Goal: Information Seeking & Learning: Learn about a topic

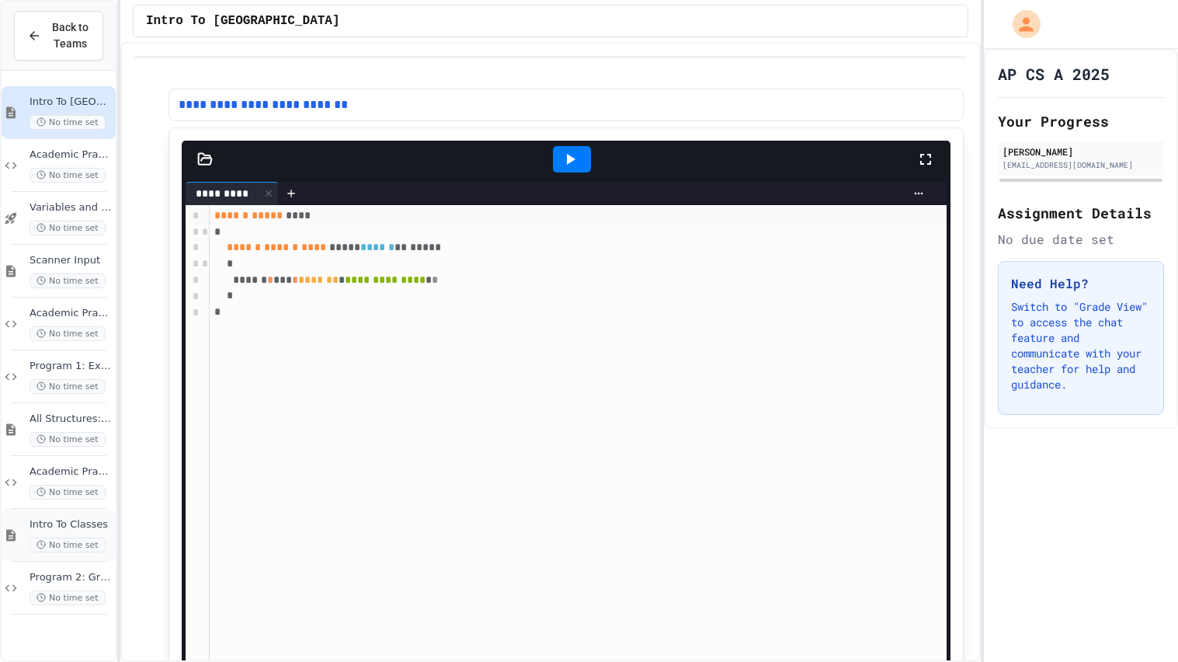
click at [96, 520] on span "Intro To Classes" at bounding box center [71, 524] width 83 height 13
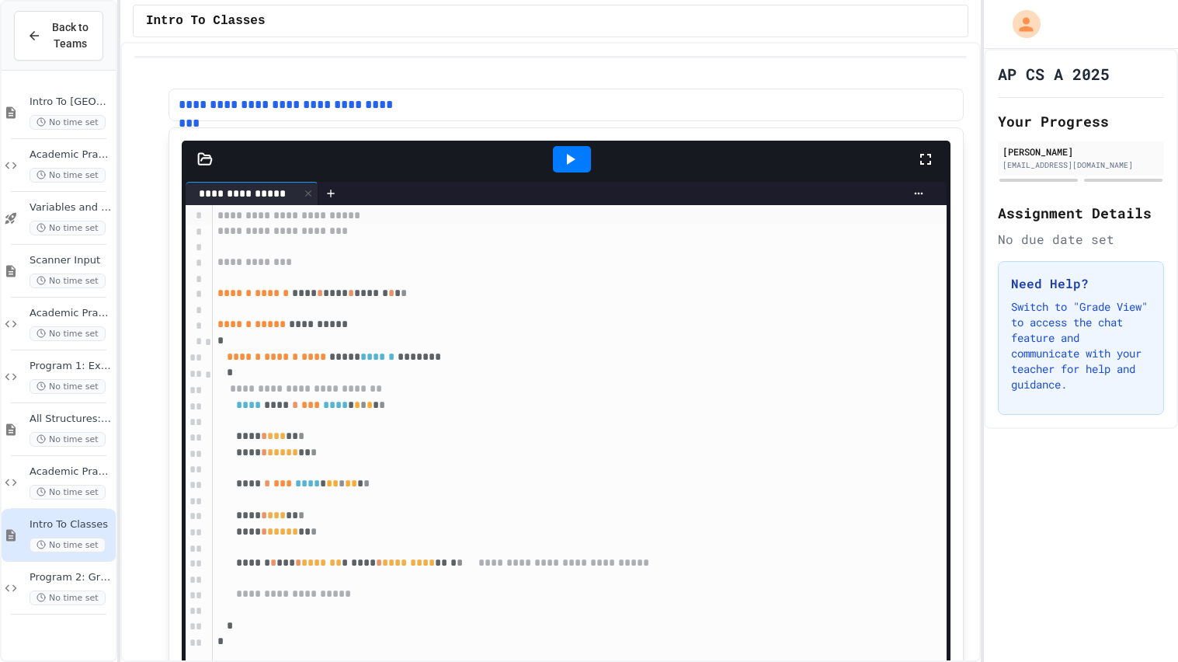
click at [205, 161] on icon at bounding box center [205, 159] width 16 height 16
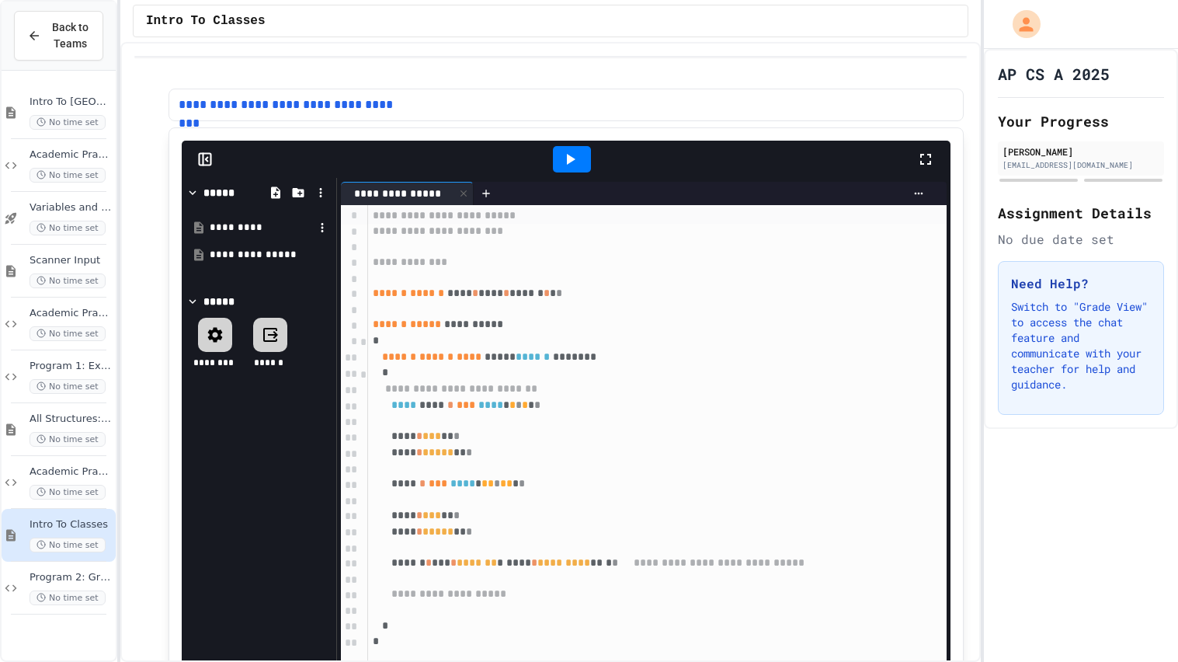
click at [263, 228] on div "*********" at bounding box center [262, 227] width 104 height 15
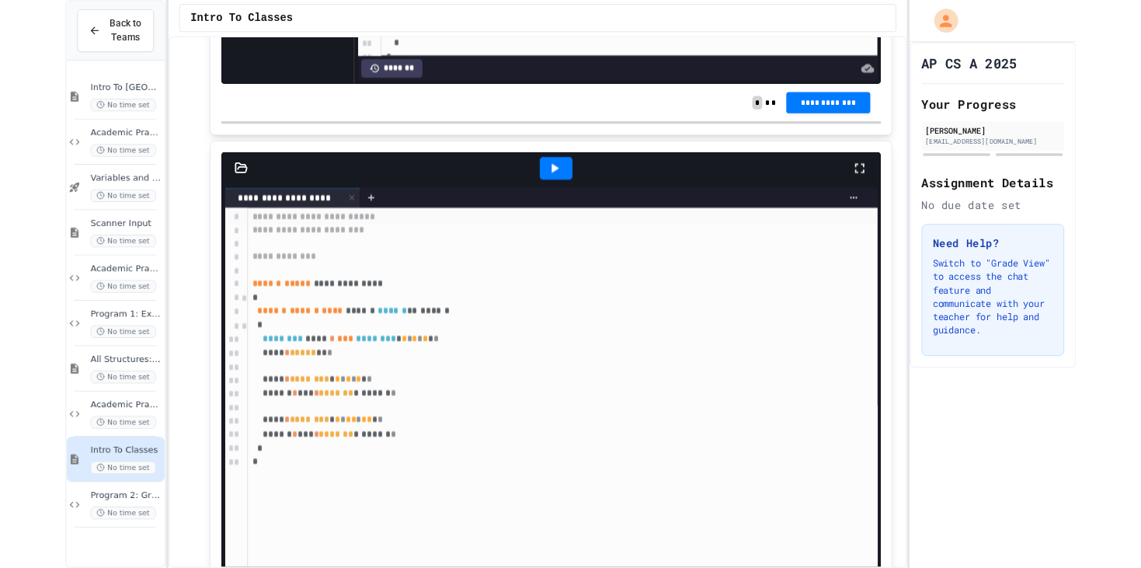
scroll to position [707, 0]
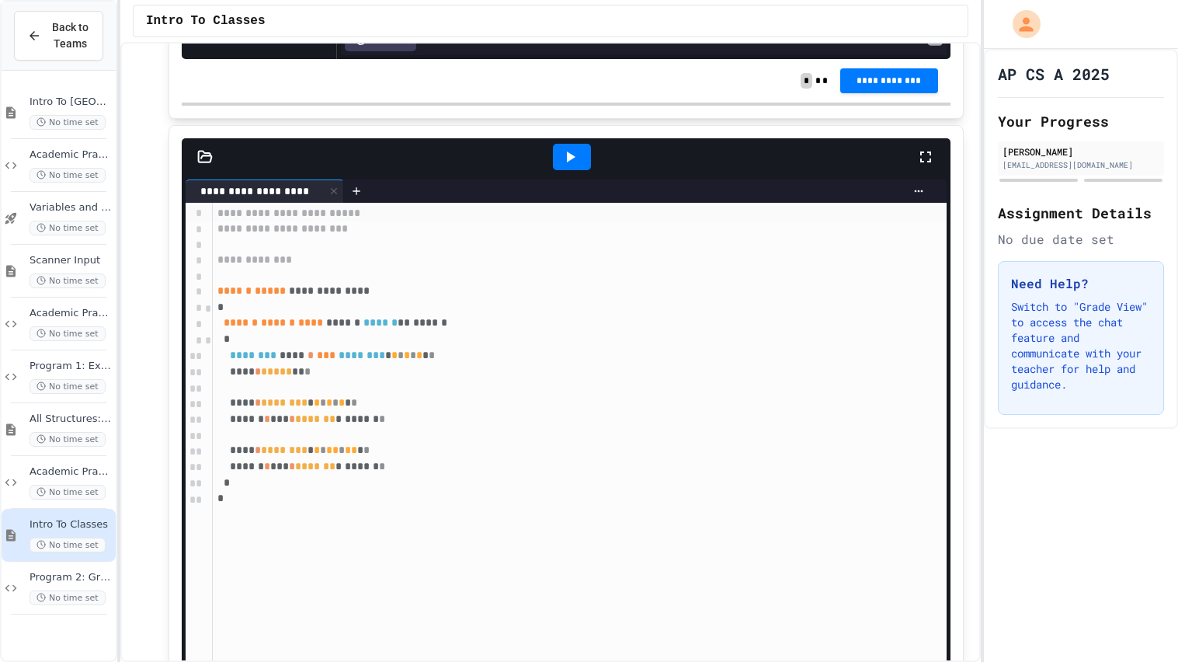
click at [205, 154] on icon at bounding box center [205, 157] width 16 height 16
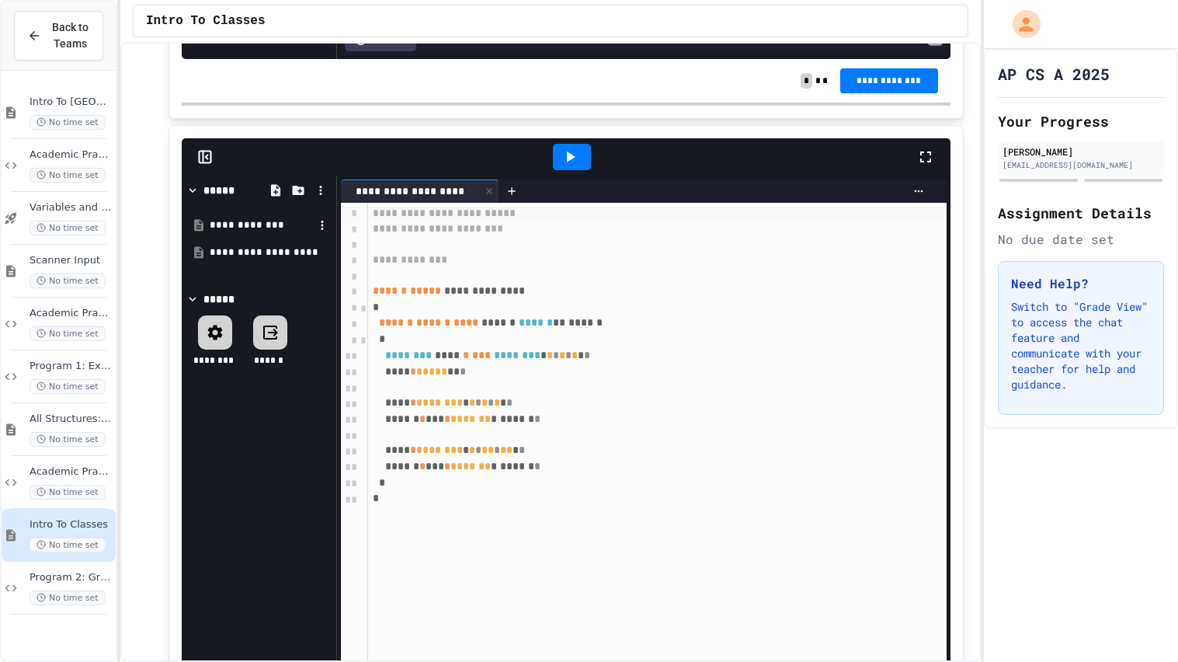
click at [265, 225] on div "**********" at bounding box center [262, 224] width 104 height 15
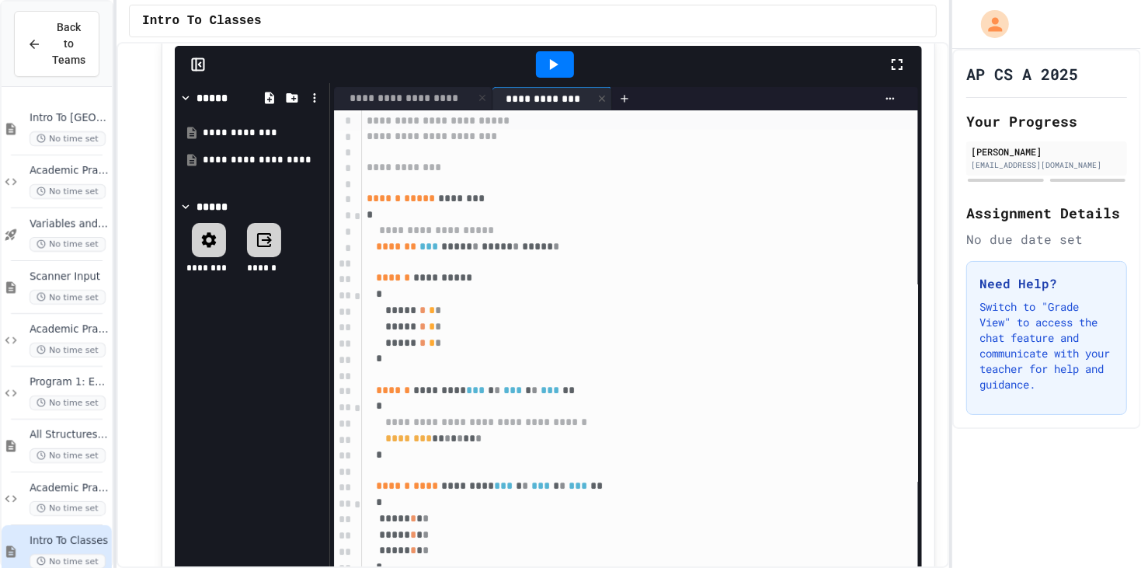
scroll to position [738, 0]
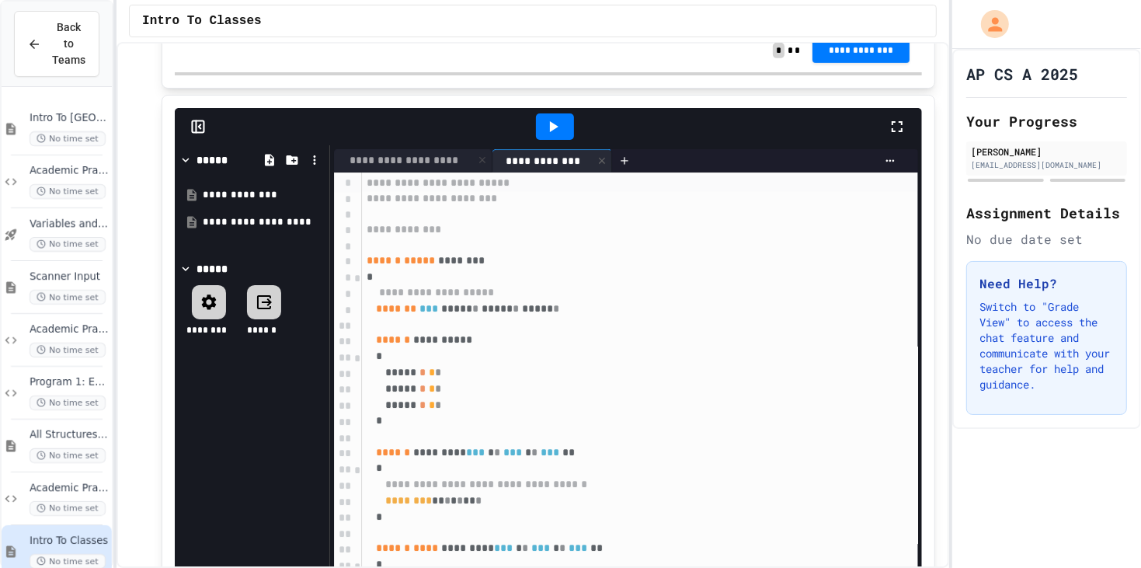
click at [546, 120] on icon at bounding box center [553, 126] width 19 height 19
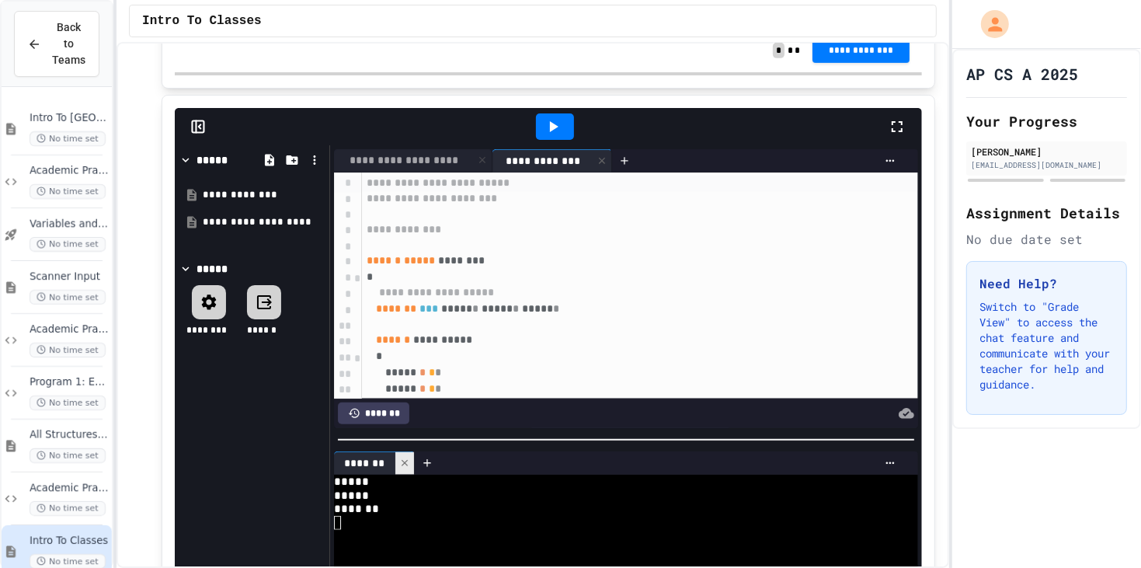
click at [403, 464] on icon at bounding box center [404, 462] width 11 height 11
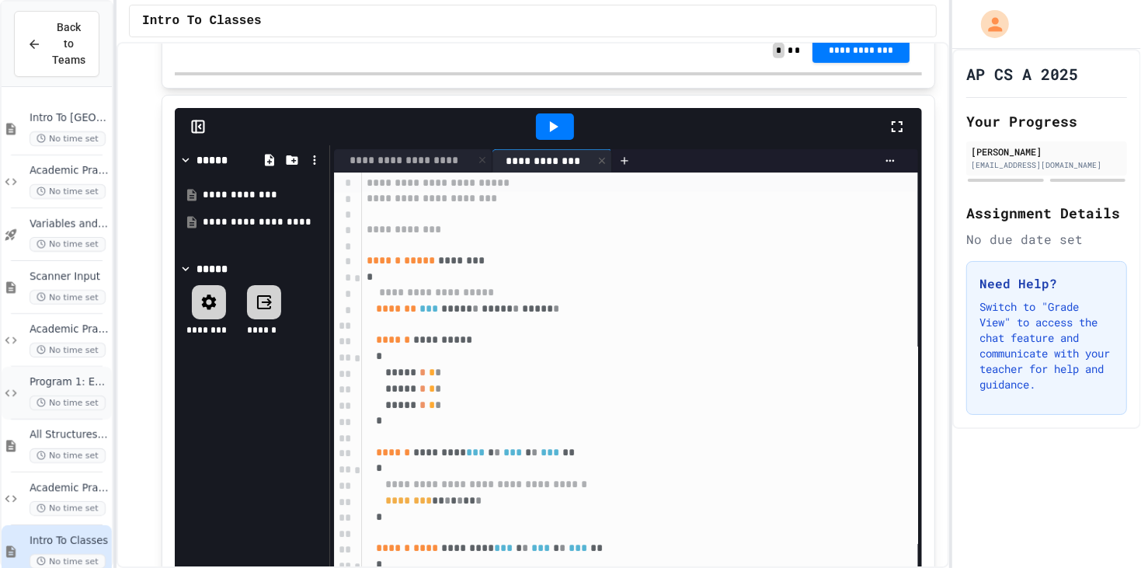
scroll to position [61, 0]
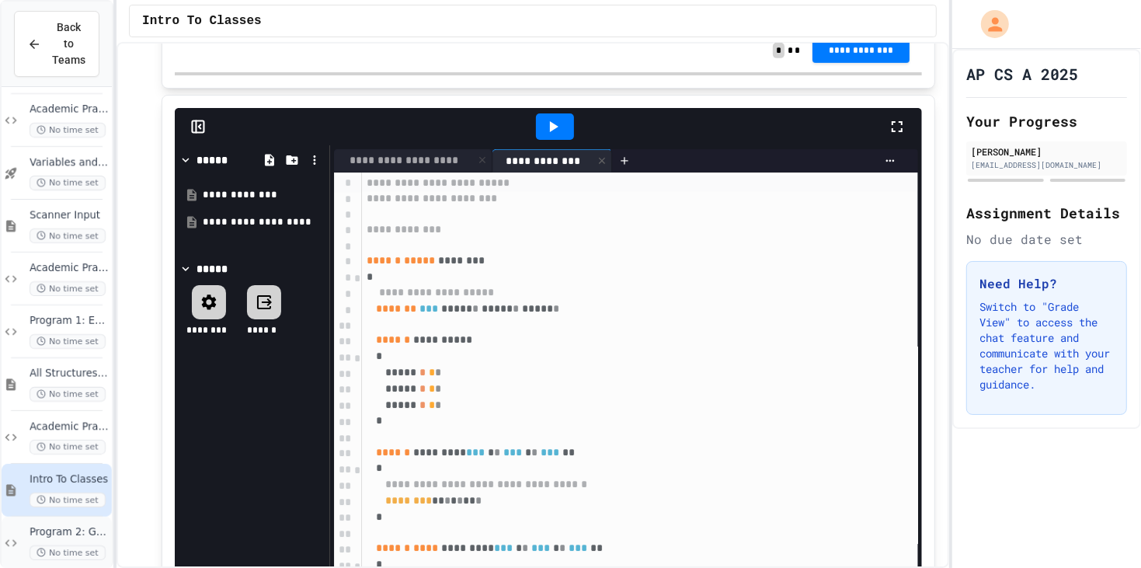
click at [58, 516] on div "Program 2: Gradefinder 1.0 APCSA Edition No time set" at bounding box center [57, 542] width 110 height 53
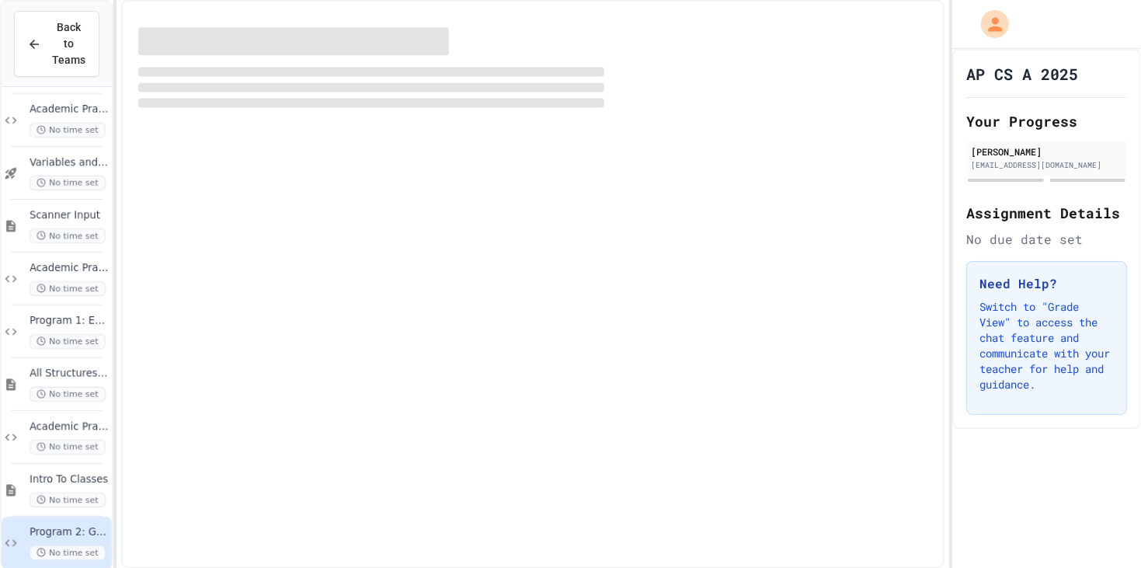
scroll to position [43, 0]
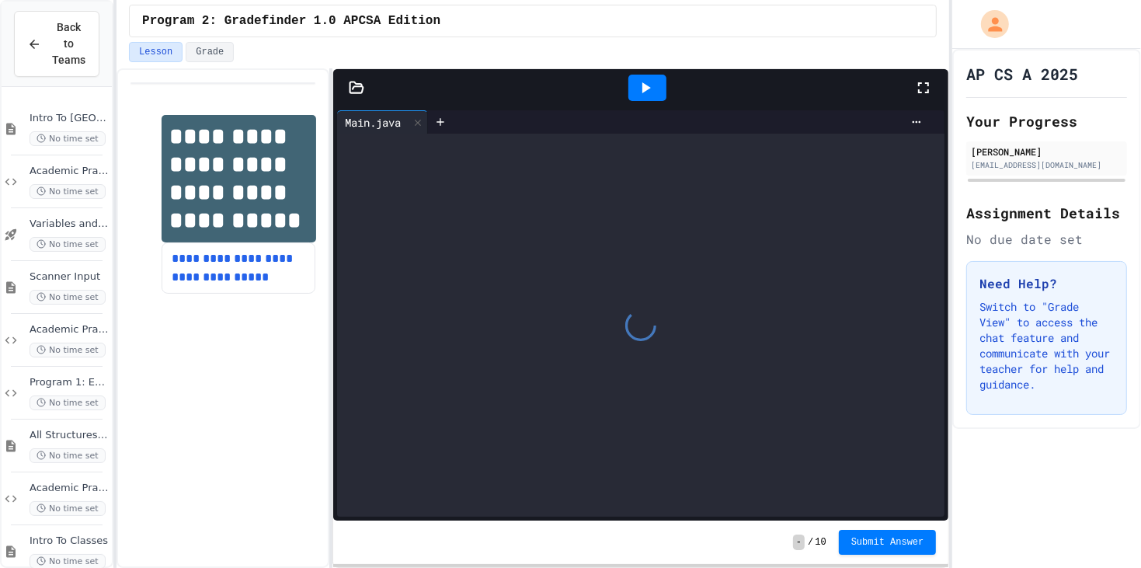
click at [358, 85] on icon at bounding box center [355, 87] width 13 height 11
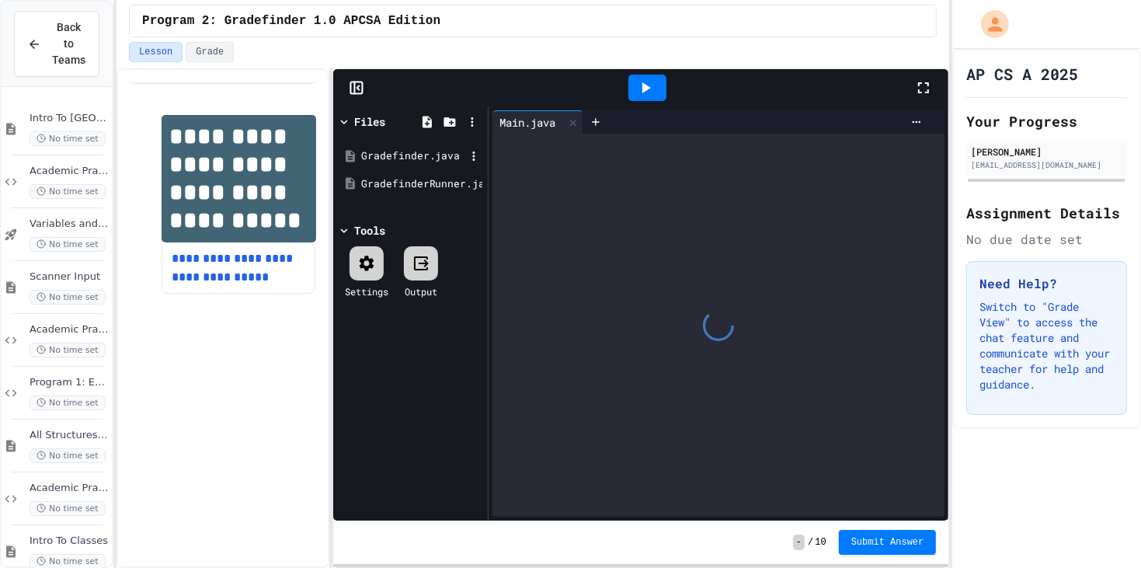
click at [433, 162] on div "Gradefinder.java" at bounding box center [413, 156] width 104 height 16
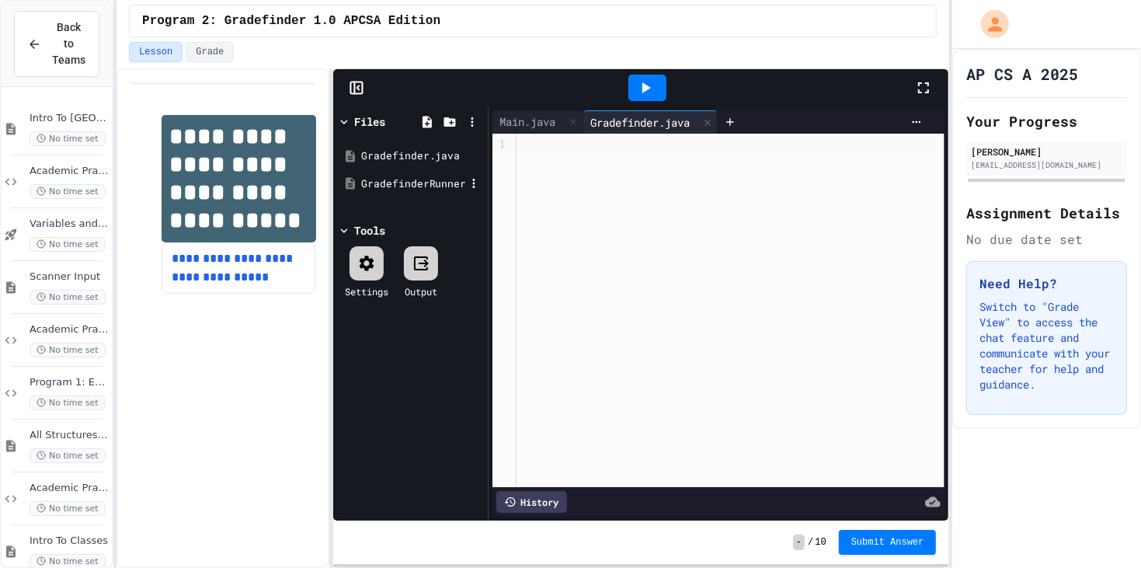
click at [426, 183] on div "GradefinderRunner.java" at bounding box center [413, 184] width 104 height 16
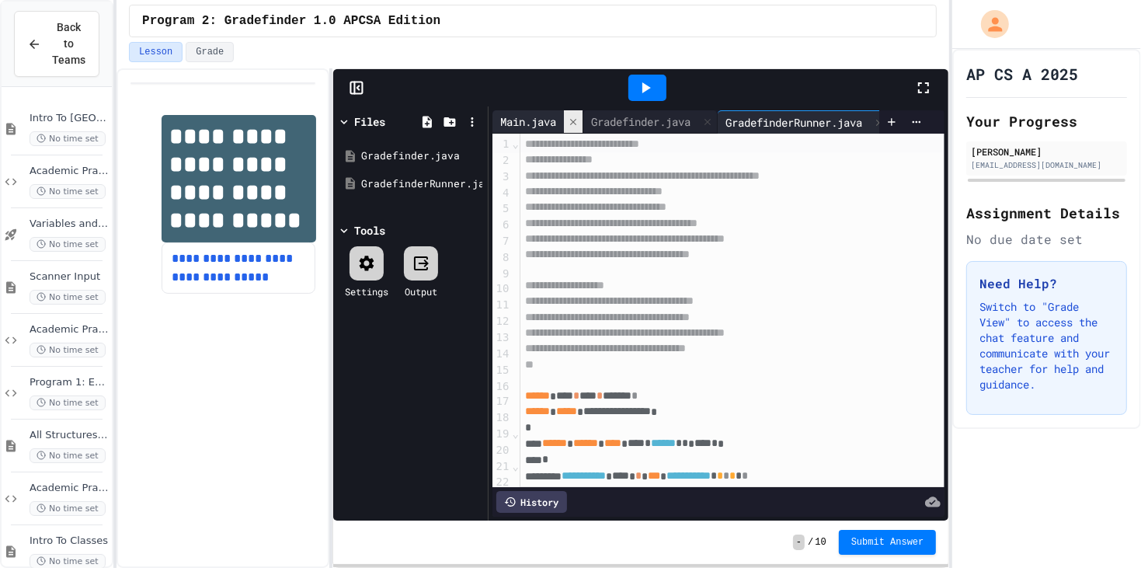
click at [573, 128] on div at bounding box center [573, 121] width 19 height 23
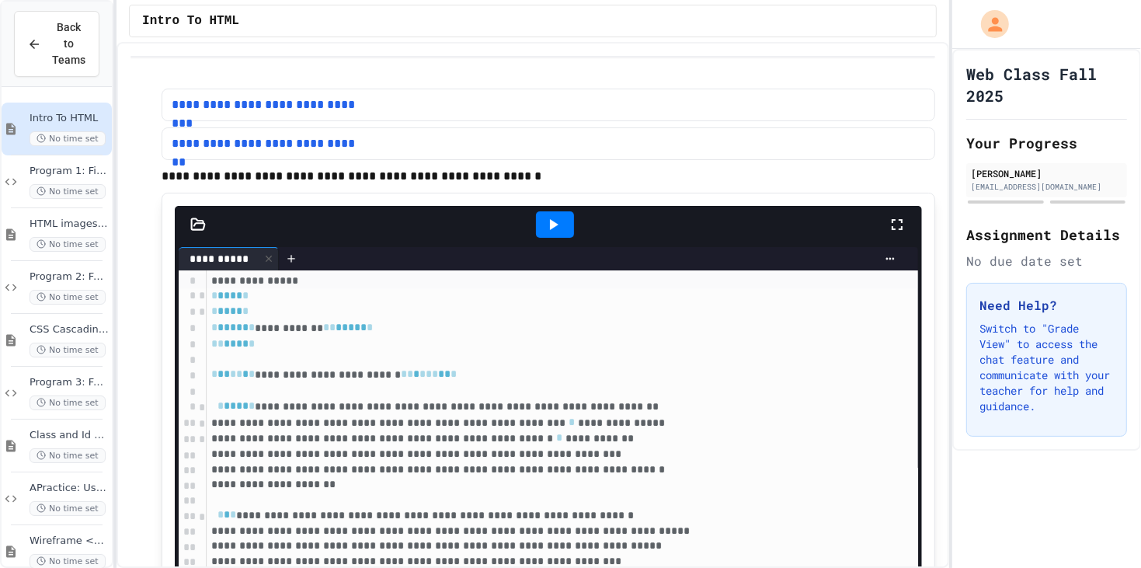
scroll to position [61, 0]
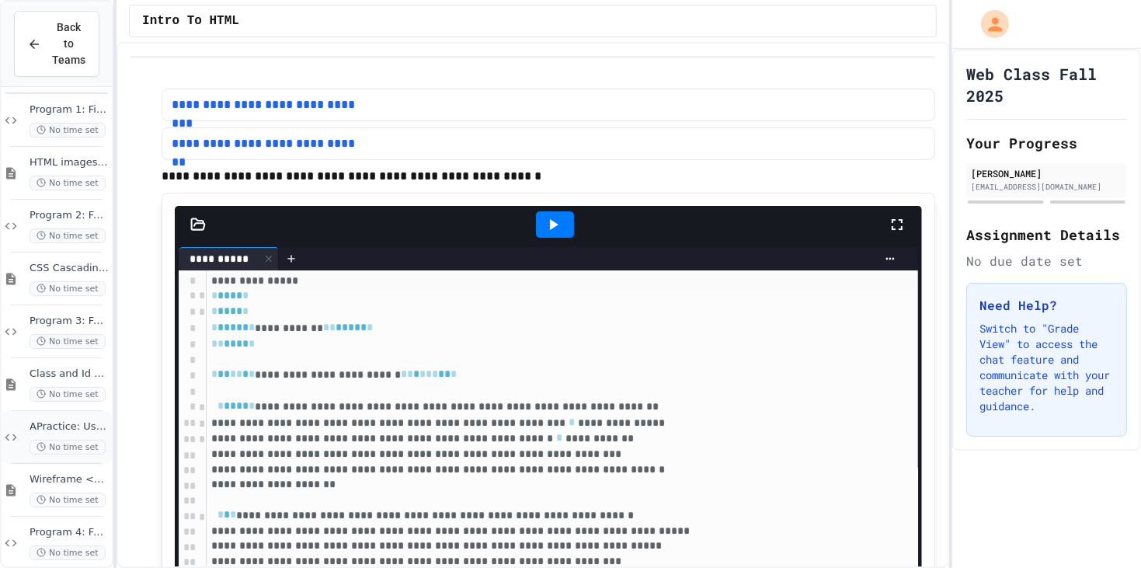
click at [87, 421] on div "APractice: Using Class and id tags No time set" at bounding box center [69, 437] width 79 height 34
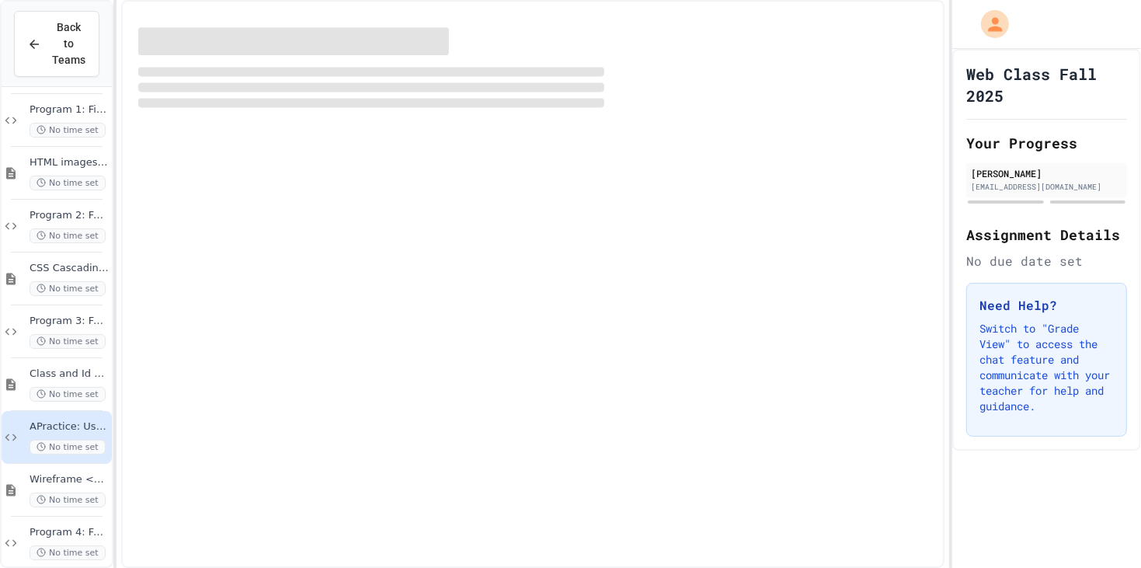
scroll to position [43, 0]
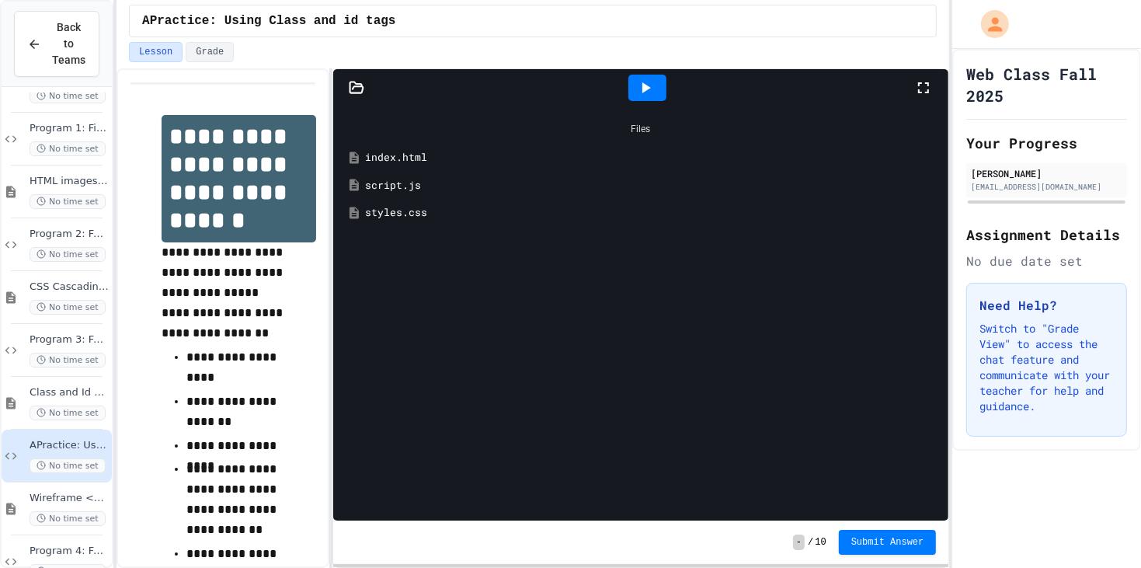
click at [404, 162] on div "index.html" at bounding box center [652, 158] width 575 height 16
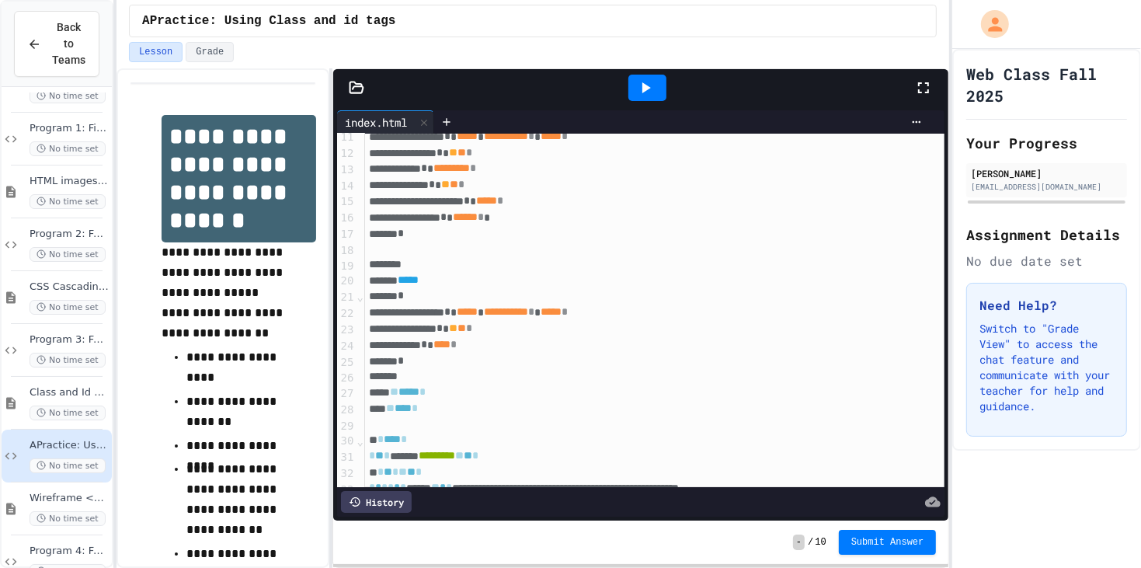
scroll to position [167, 2]
click at [69, 386] on span "Class and Id Selectors, more tags, links" at bounding box center [69, 392] width 79 height 13
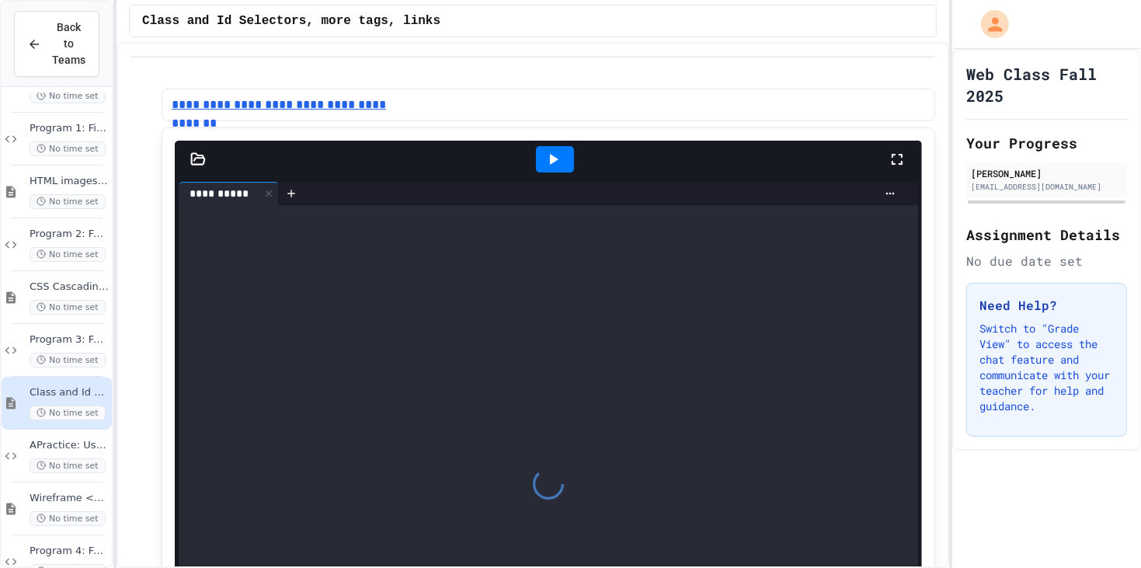
click at [359, 106] on link "**********" at bounding box center [282, 105] width 221 height 19
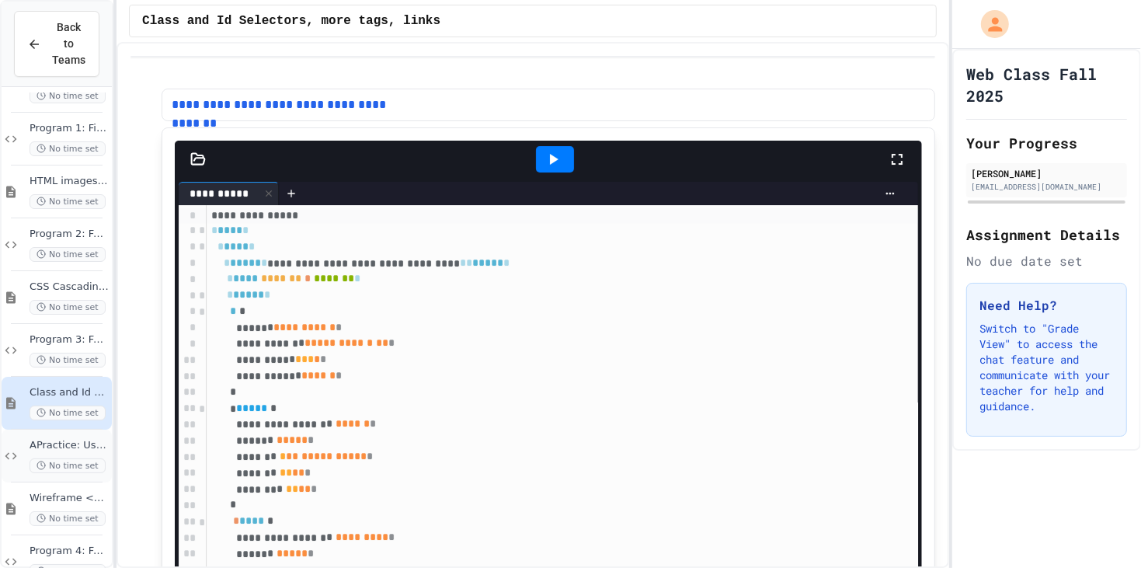
click at [47, 439] on span "APractice: Using Class and id tags" at bounding box center [69, 445] width 79 height 13
